Goal: Check status

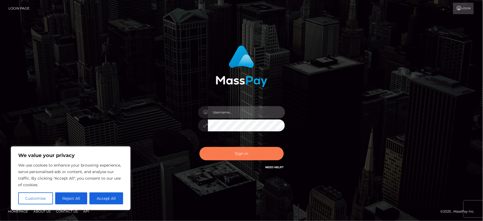
type input "MJSamelo"
click at [245, 157] on button "Sign in" at bounding box center [242, 153] width 84 height 13
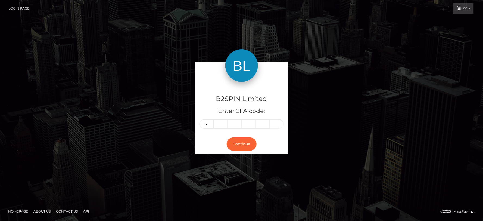
type input "9"
type input "8"
type input "3"
type input "9"
type input "7"
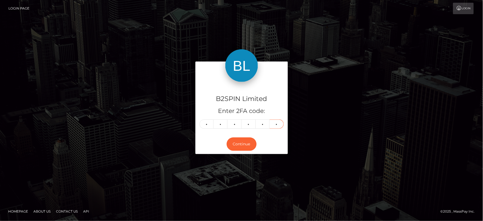
type input "4"
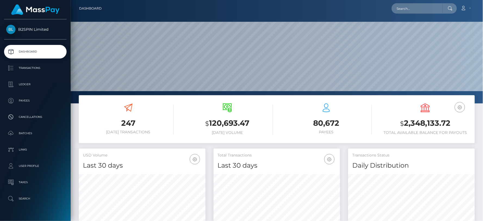
scroll to position [96, 127]
click at [437, 126] on h3 "$ 2,348,133.72" at bounding box center [425, 123] width 91 height 11
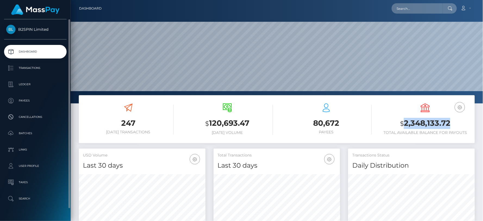
copy h3 "2,348,133.72"
